Goal: Task Accomplishment & Management: Complete application form

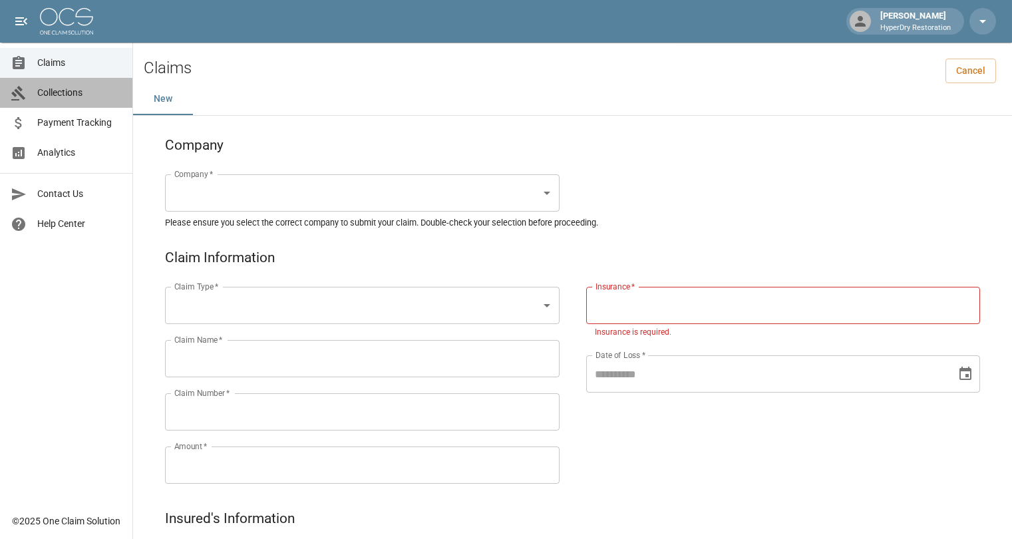
click at [58, 96] on span "Collections" at bounding box center [79, 93] width 85 height 14
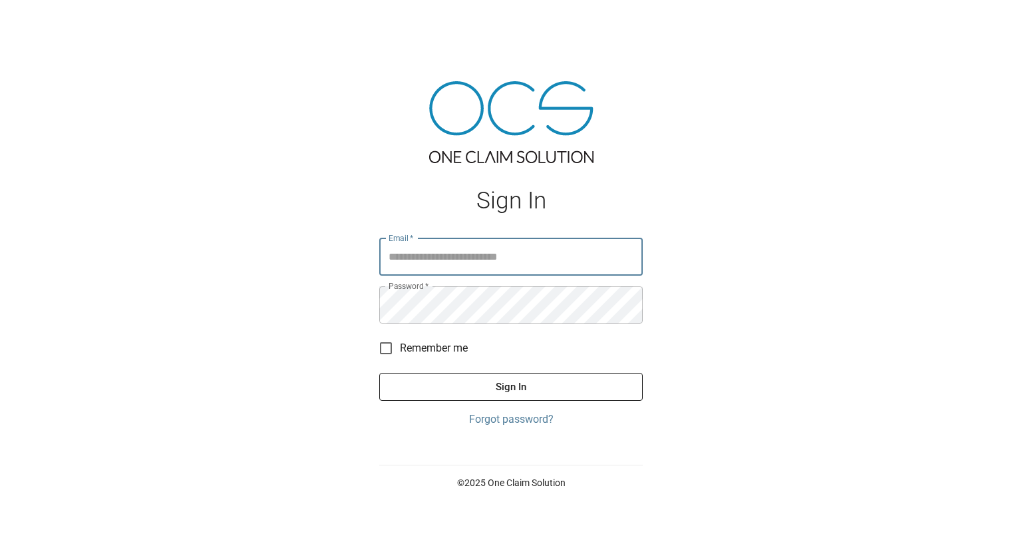
type input "**********"
click at [481, 397] on button "Sign In" at bounding box center [511, 387] width 264 height 28
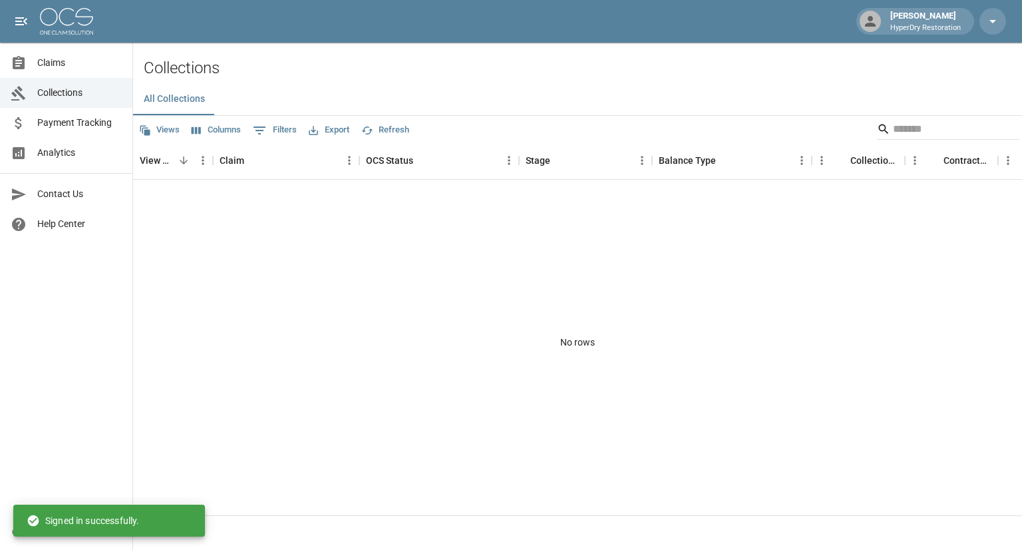
click at [76, 121] on span "Payment Tracking" at bounding box center [79, 123] width 85 height 14
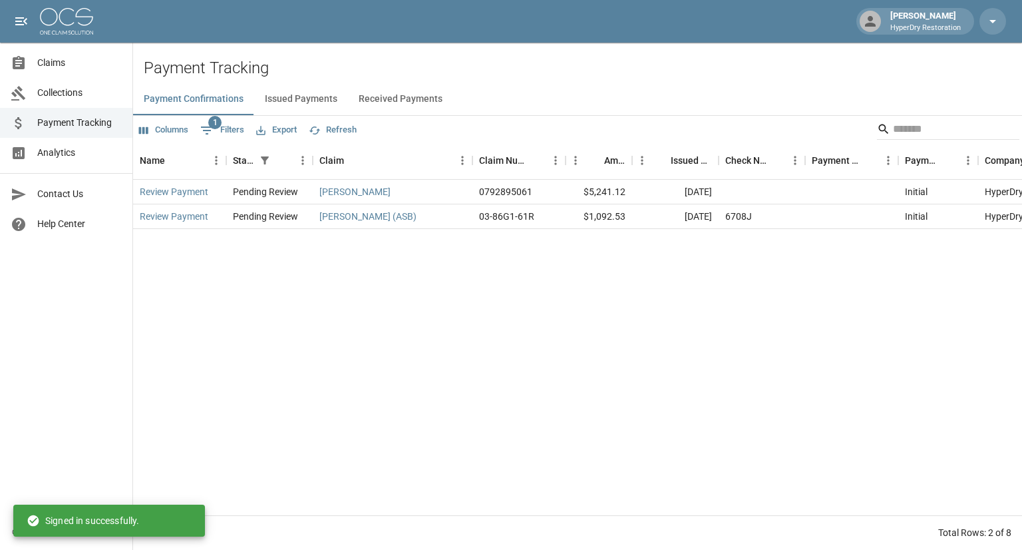
click at [385, 93] on button "Received Payments" at bounding box center [400, 99] width 105 height 32
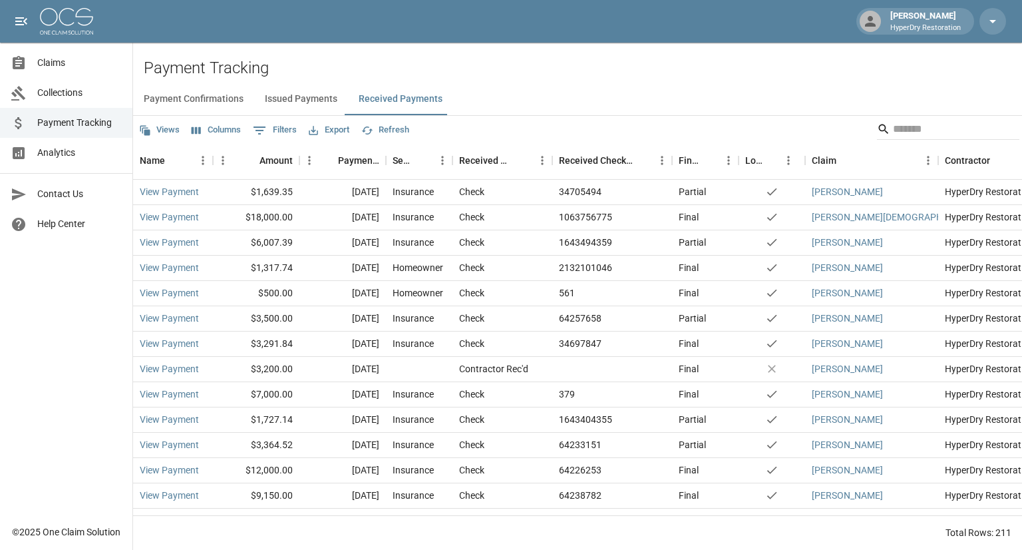
click at [88, 67] on span "Claims" at bounding box center [79, 63] width 85 height 14
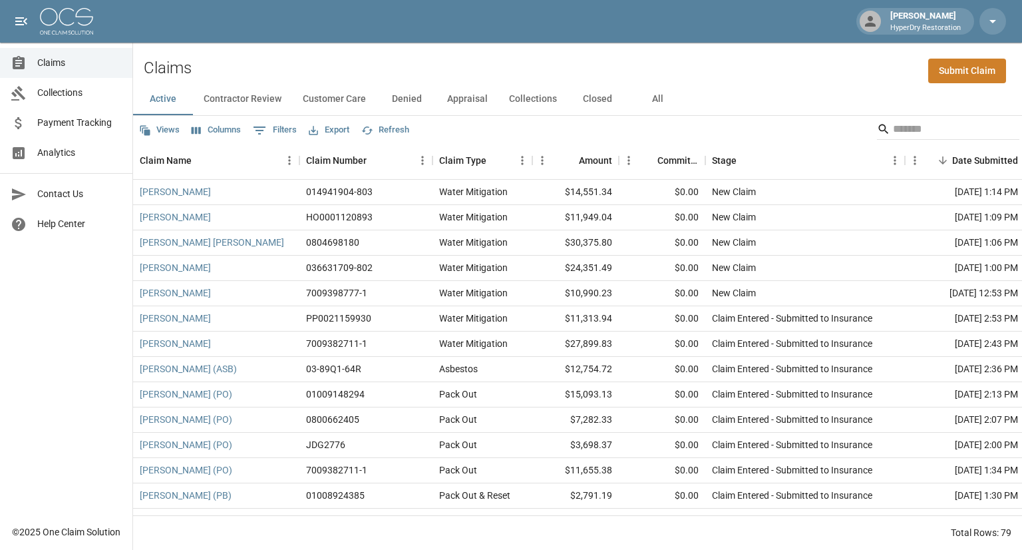
click at [958, 67] on link "Submit Claim" at bounding box center [967, 71] width 78 height 25
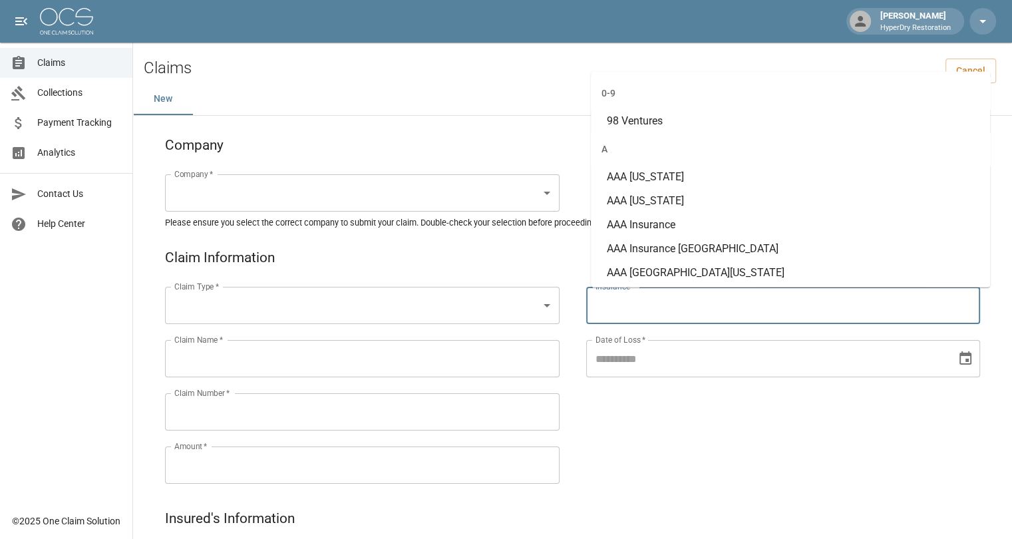
click at [622, 313] on input "Insurance   *" at bounding box center [783, 305] width 383 height 25
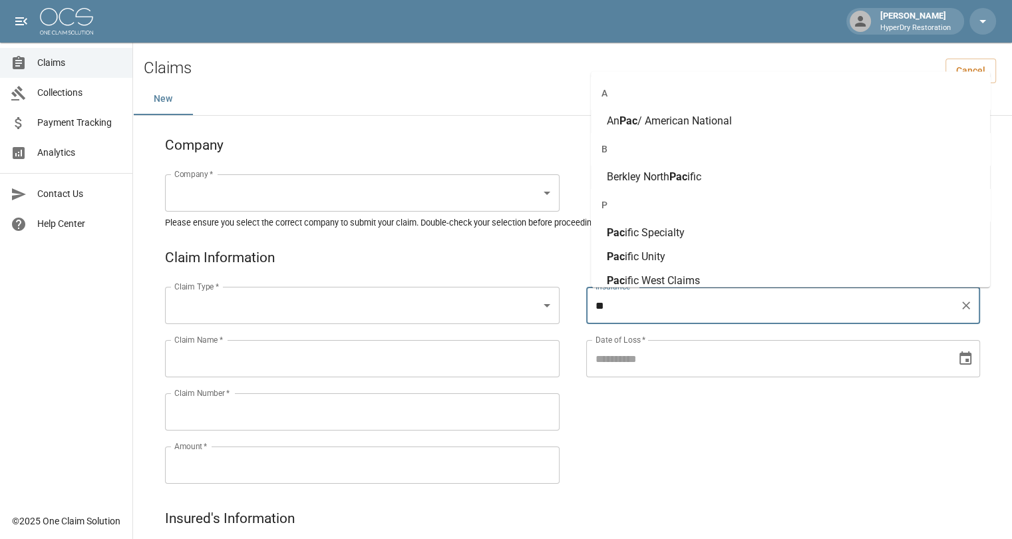
type input "*"
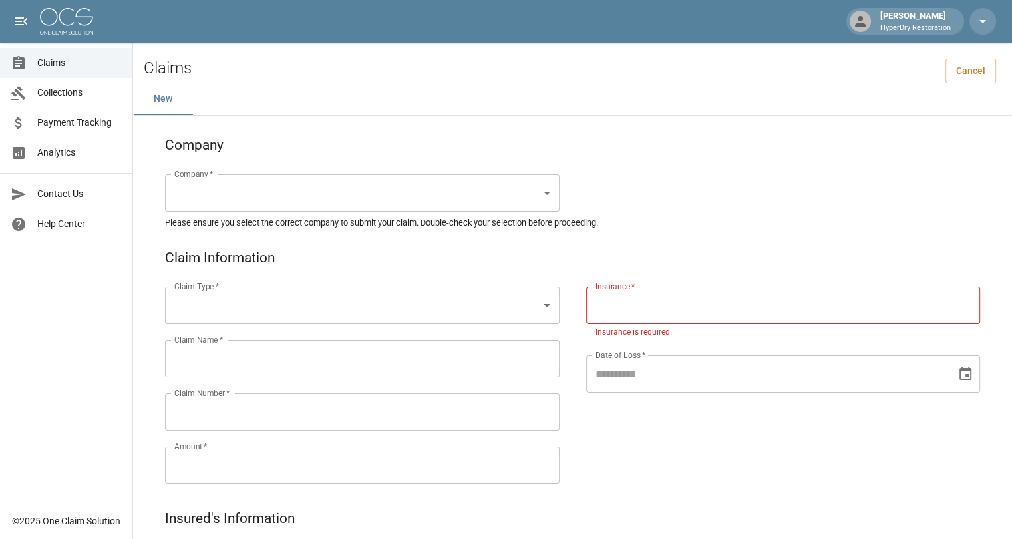
click at [572, 152] on div "Company   * ​ Company   *" at bounding box center [559, 177] width 842 height 80
click at [77, 91] on span "Collections" at bounding box center [79, 93] width 85 height 14
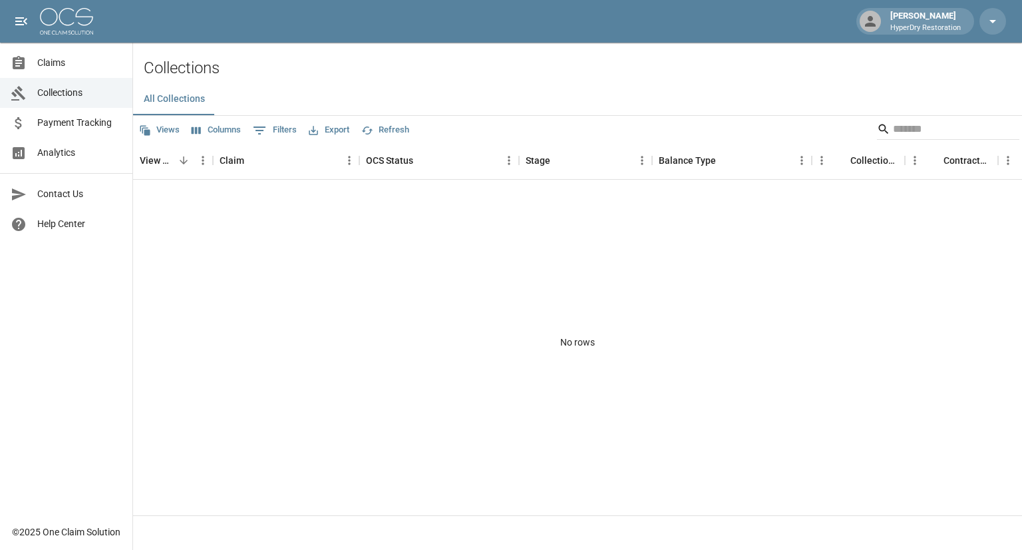
click at [69, 60] on span "Claims" at bounding box center [79, 63] width 85 height 14
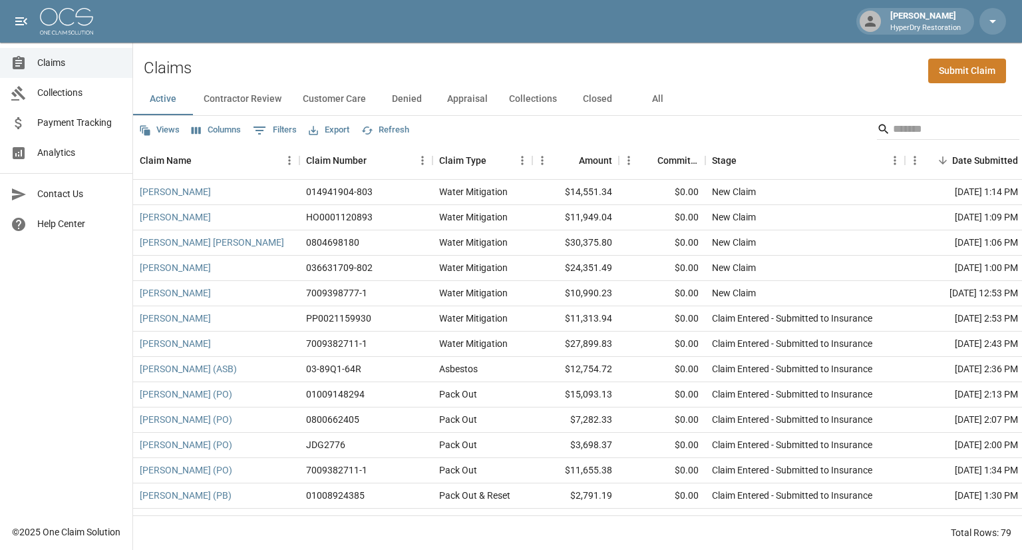
click at [88, 124] on span "Payment Tracking" at bounding box center [79, 123] width 85 height 14
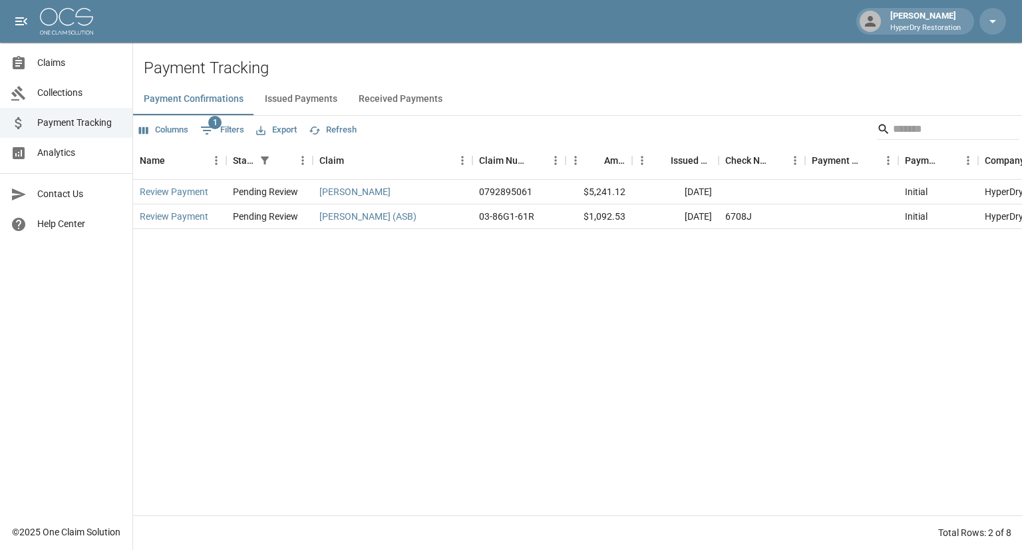
click at [69, 60] on span "Claims" at bounding box center [79, 63] width 85 height 14
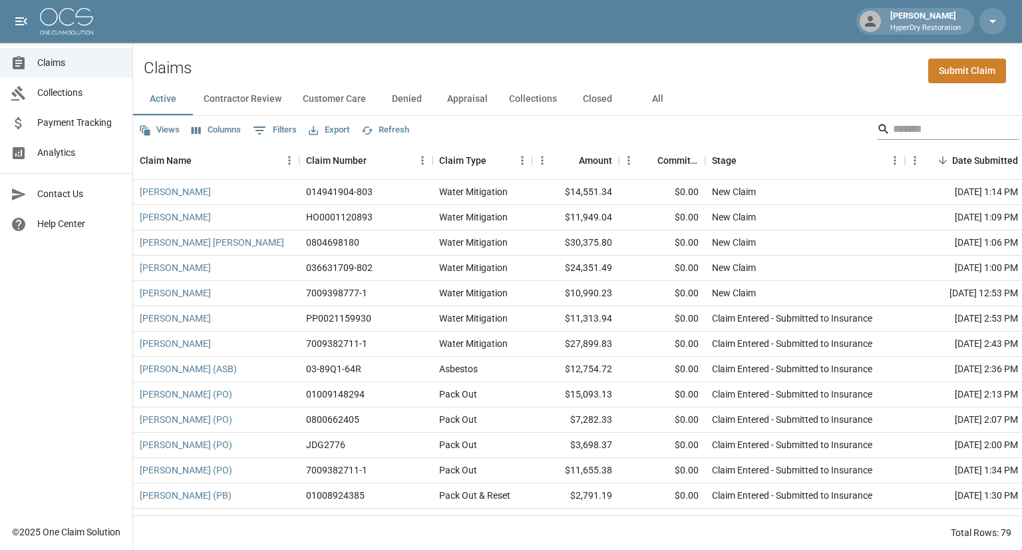
click at [896, 125] on input "Search" at bounding box center [946, 128] width 106 height 21
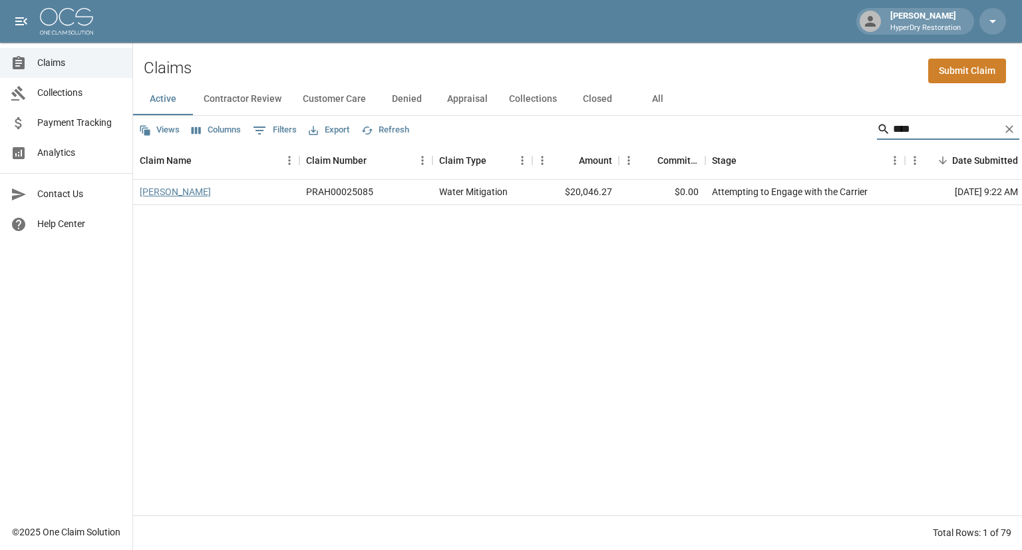
type input "****"
click at [194, 192] on link "[PERSON_NAME]" at bounding box center [175, 191] width 71 height 13
